Goal: Check status

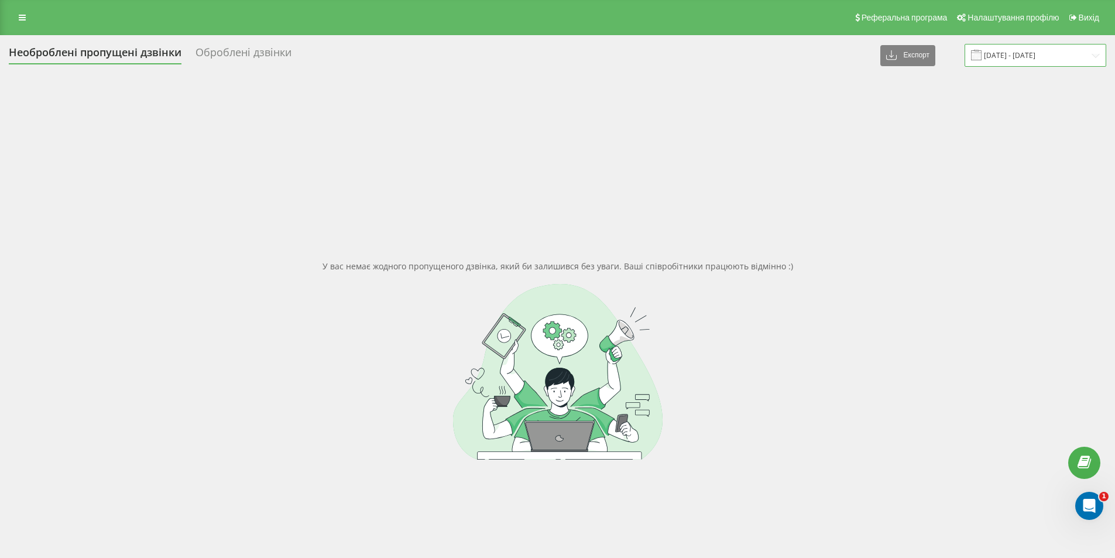
click at [1008, 52] on input "22.03.2025 - 22.04.2025" at bounding box center [1035, 55] width 142 height 23
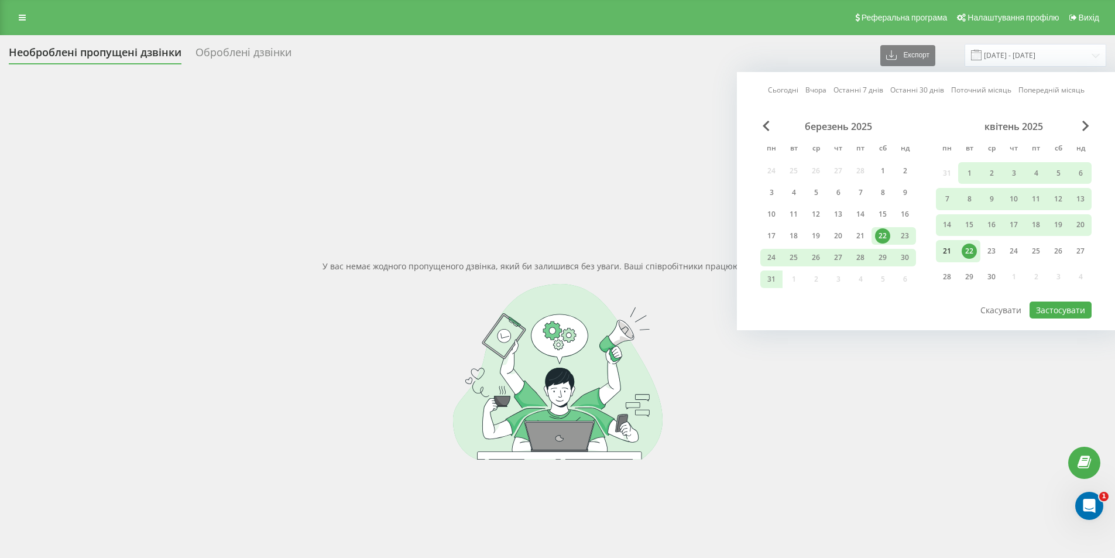
click at [949, 248] on div "21" at bounding box center [946, 250] width 15 height 15
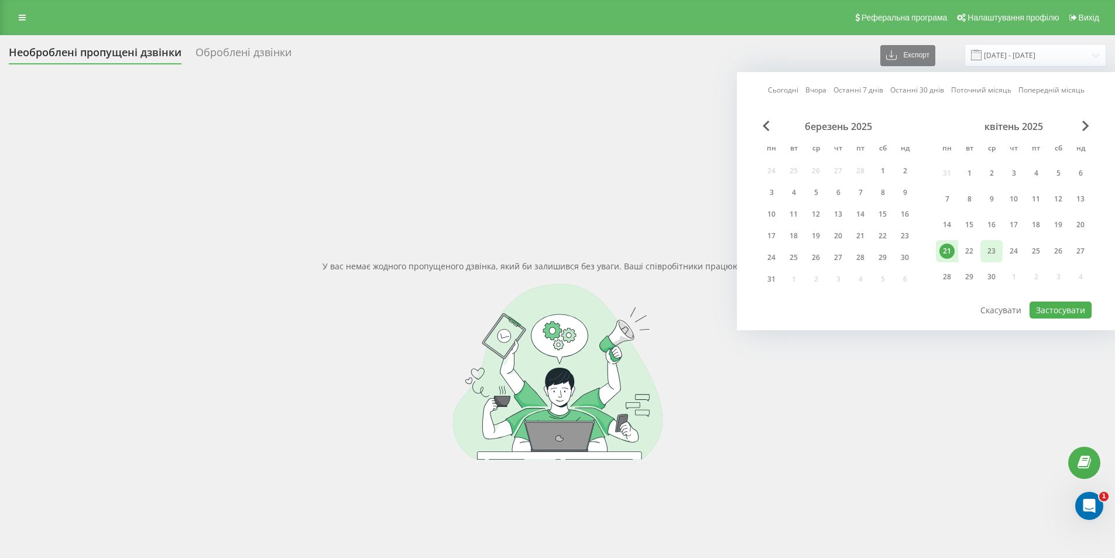
click at [992, 248] on div "23" at bounding box center [991, 250] width 15 height 15
click at [1083, 116] on div "Сьогодні Вчора Останні 7 днів Останні 30 днів Поточний місяць Попередній місяць…" at bounding box center [926, 201] width 378 height 258
click at [1081, 125] on div "квітень 2025" at bounding box center [1014, 127] width 156 height 12
click at [1088, 125] on span "Next Month" at bounding box center [1085, 126] width 7 height 11
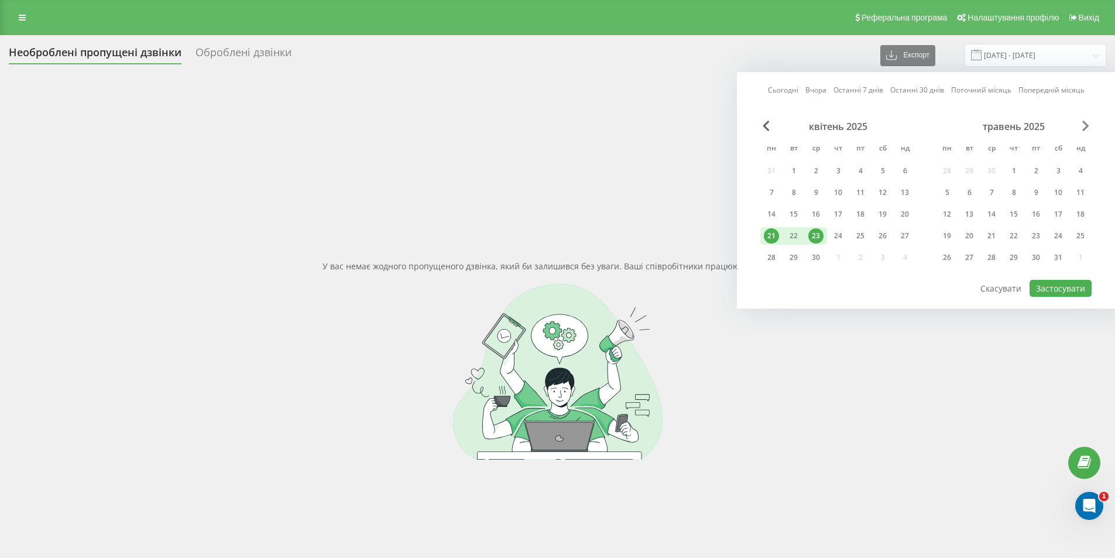
click at [1088, 125] on span "Next Month" at bounding box center [1085, 126] width 7 height 11
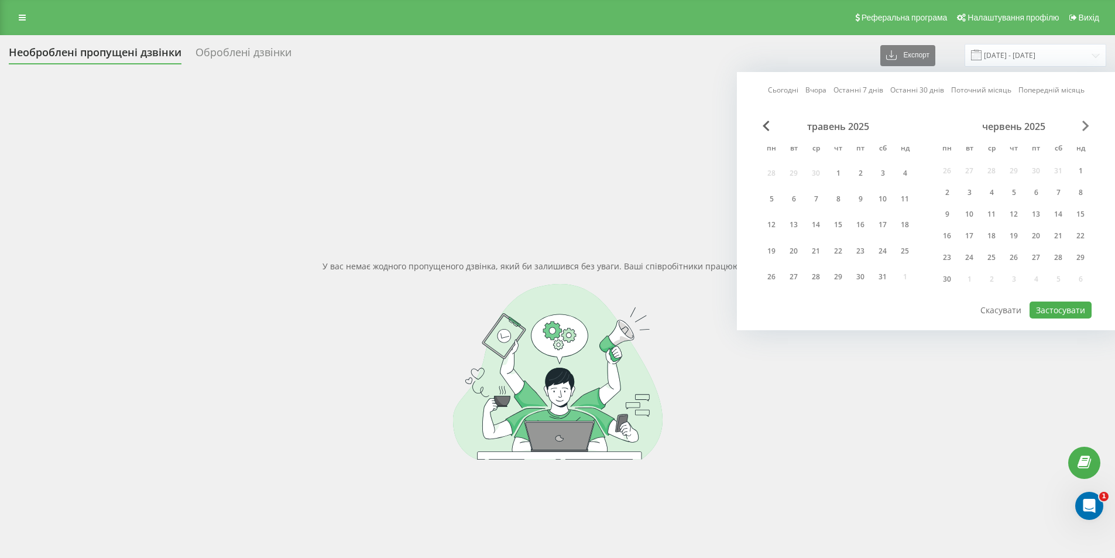
click at [1088, 125] on span "Next Month" at bounding box center [1085, 126] width 7 height 11
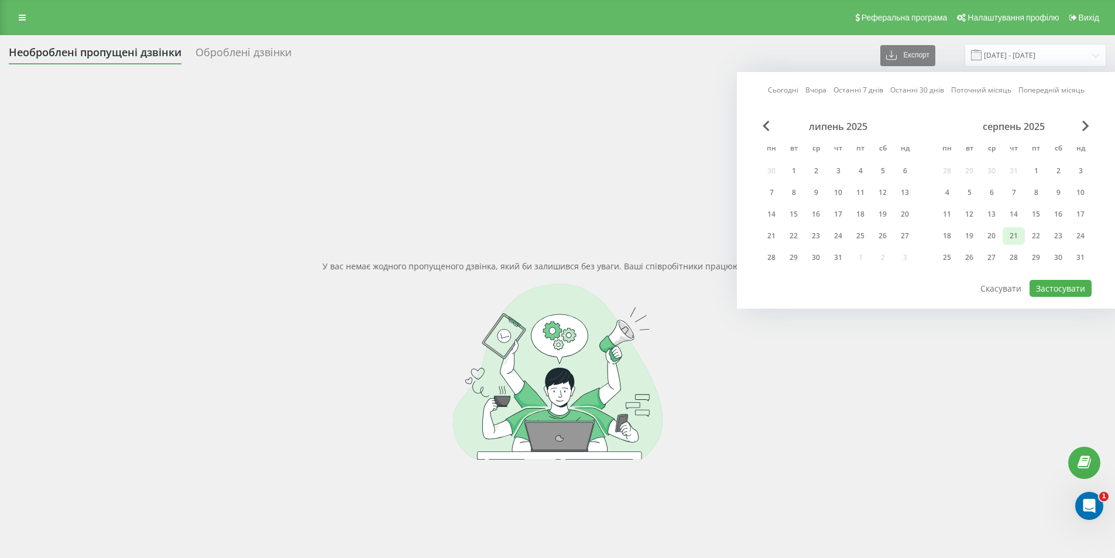
click at [1008, 233] on div "21" at bounding box center [1013, 235] width 15 height 15
click at [949, 255] on div "25" at bounding box center [946, 257] width 15 height 15
click at [1037, 279] on div at bounding box center [925, 279] width 331 height 1
click at [1043, 288] on button "Застосувати" at bounding box center [1060, 288] width 62 height 17
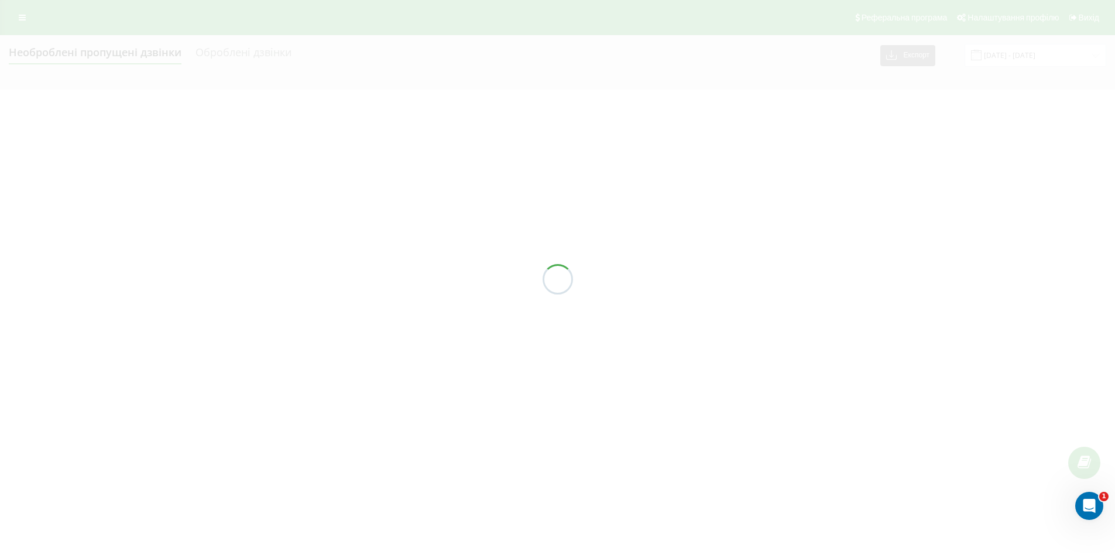
type input "21.08.2025 - 25.08.2025"
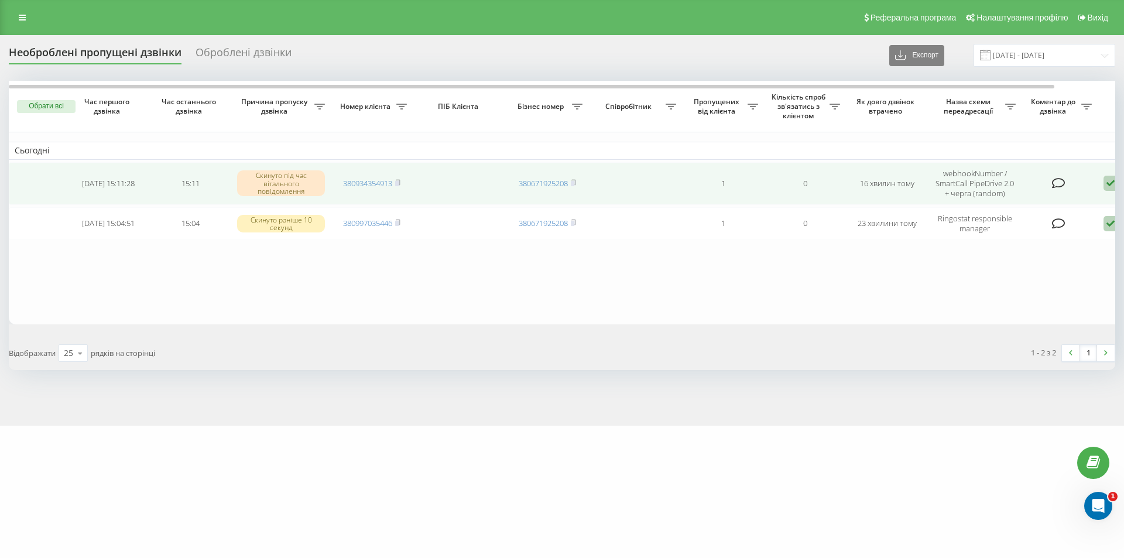
click at [1104, 181] on icon at bounding box center [1110, 184] width 14 height 16
click at [1020, 201] on span "Не вдалося зв'язатися" at bounding box center [1005, 201] width 90 height 11
